Goal: Task Accomplishment & Management: Manage account settings

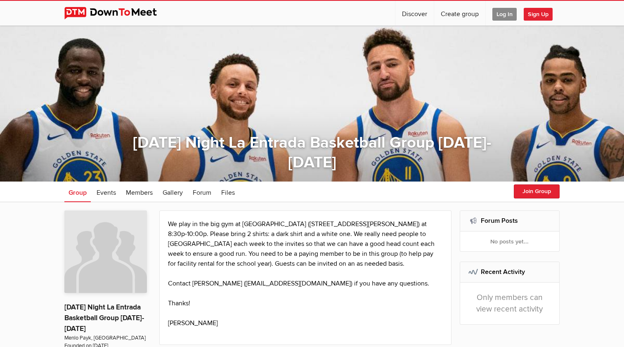
click at [500, 16] on span "Log In" at bounding box center [504, 14] width 24 height 13
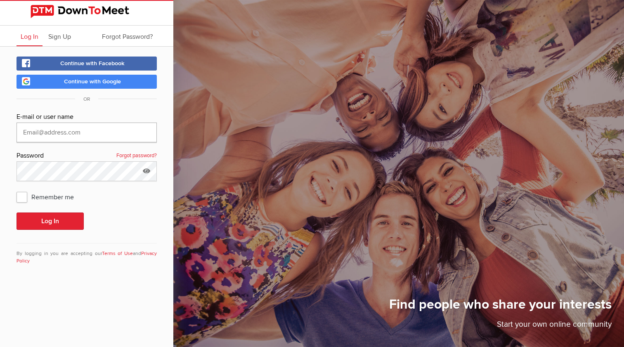
type input "[EMAIL_ADDRESS][DOMAIN_NAME]"
click at [50, 221] on button "Log In" at bounding box center [50, 220] width 67 height 17
click at [25, 198] on span "Remember me" at bounding box center [50, 196] width 66 height 15
click at [17, 189] on input "Remember me" at bounding box center [16, 189] width 0 height 0
checkbox input "true"
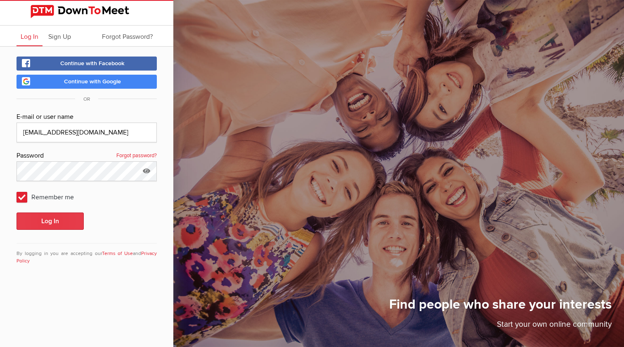
click at [45, 219] on button "Log In" at bounding box center [50, 220] width 67 height 17
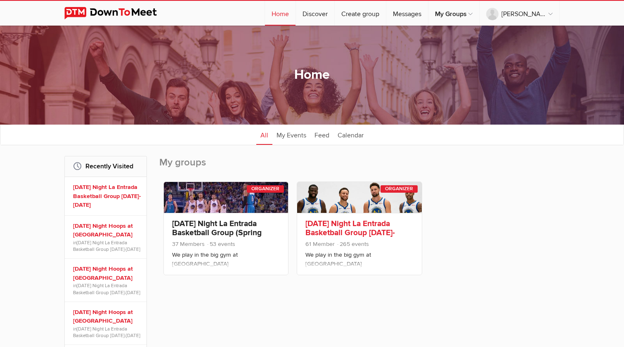
click at [346, 229] on link "[DATE] Night La Entrada Basketball Group [DATE]-[DATE]" at bounding box center [350, 233] width 90 height 28
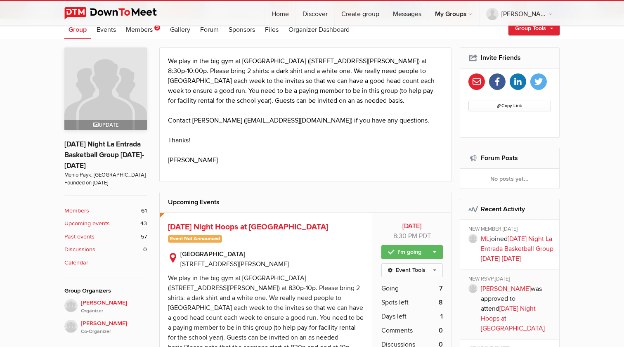
scroll to position [165, 0]
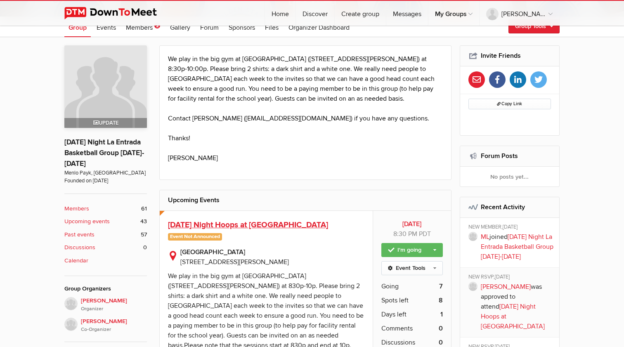
click at [281, 222] on span "[DATE] Night Hoops at [GEOGRAPHIC_DATA]" at bounding box center [248, 225] width 160 height 10
